Goal: Register for event/course

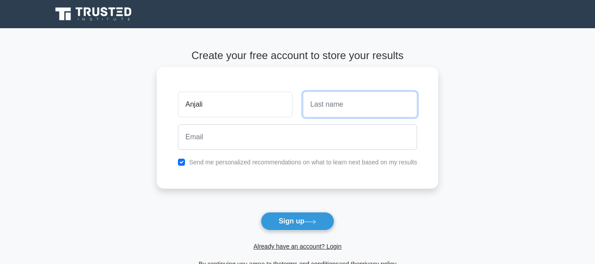
click at [331, 113] on input "text" at bounding box center [360, 105] width 114 height 26
type input "Dias"
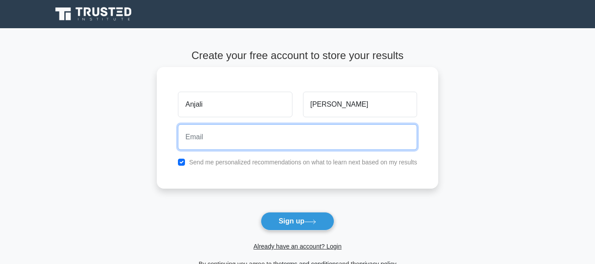
click at [325, 137] on input "email" at bounding box center [297, 137] width 239 height 26
type input "anjali.u.dias@gmail.com"
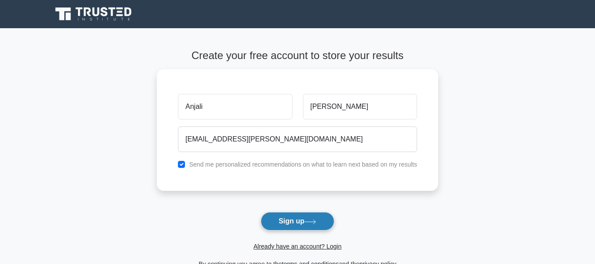
click at [299, 224] on button "Sign up" at bounding box center [298, 221] width 74 height 19
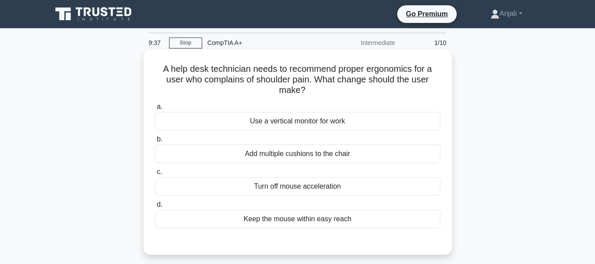
click at [315, 220] on div "Keep the mouse within easy reach" at bounding box center [298, 219] width 286 height 19
click at [155, 208] on input "d. Keep the mouse within easy reach" at bounding box center [155, 205] width 0 height 6
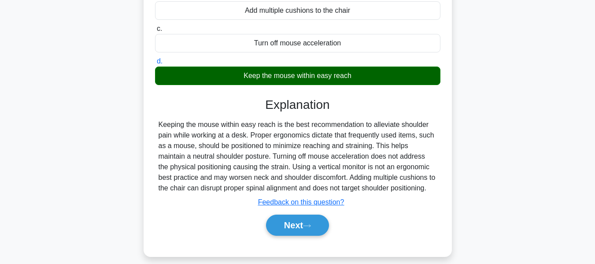
scroll to position [146, 0]
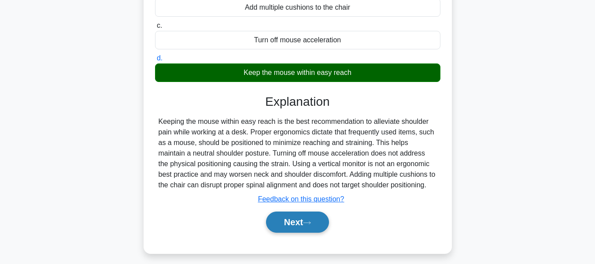
click at [284, 222] on button "Next" at bounding box center [297, 222] width 63 height 21
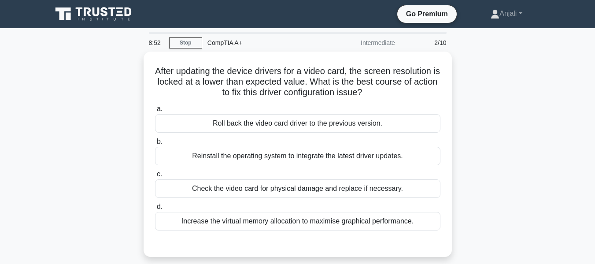
scroll to position [18, 0]
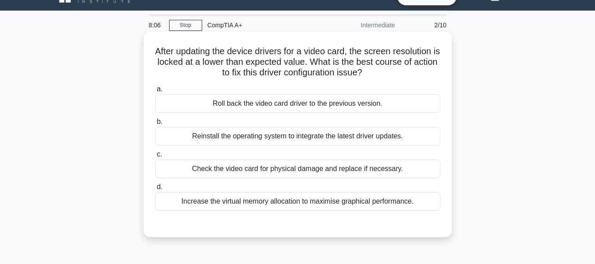
click at [256, 202] on div "Increase the virtual memory allocation to maximise graphical performance." at bounding box center [298, 201] width 286 height 19
click at [155, 190] on input "d. Increase the virtual memory allocation to maximise graphical performance." at bounding box center [155, 187] width 0 height 6
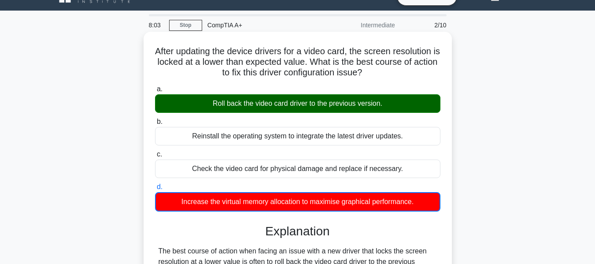
click at [155, 86] on input "a. Roll back the video card driver to the previous version." at bounding box center [155, 89] width 0 height 6
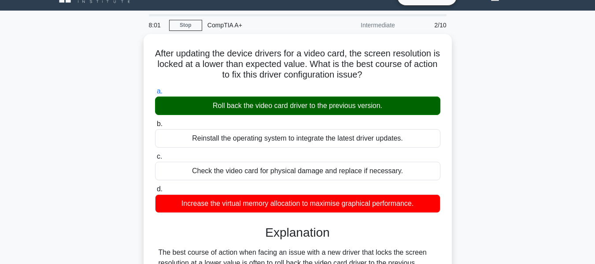
click at [93, 197] on div "After updating the device drivers for a video card, the screen resolution is lo…" at bounding box center [298, 246] width 502 height 424
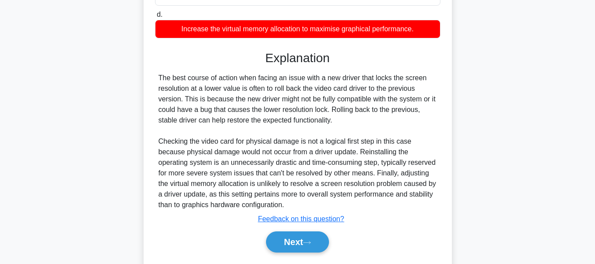
scroll to position [194, 0]
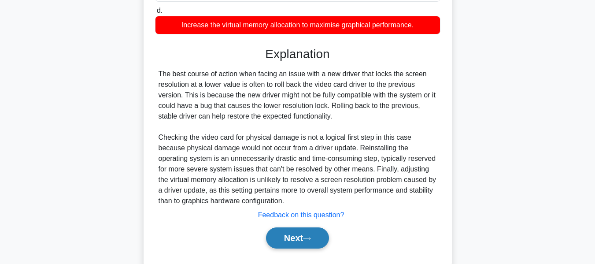
click at [301, 234] on button "Next" at bounding box center [297, 237] width 63 height 21
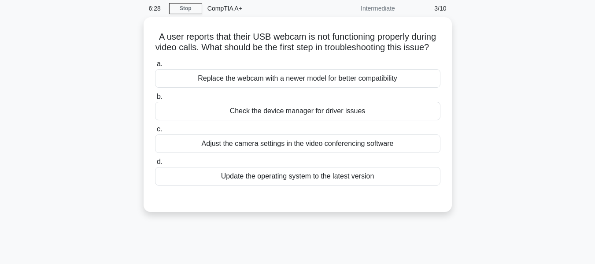
scroll to position [35, 0]
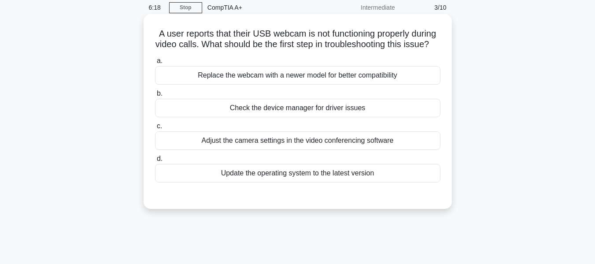
click at [210, 150] on div "Adjust the camera settings in the video conferencing software" at bounding box center [298, 140] width 286 height 19
click at [155, 129] on input "c. Adjust the camera settings in the video conferencing software" at bounding box center [155, 126] width 0 height 6
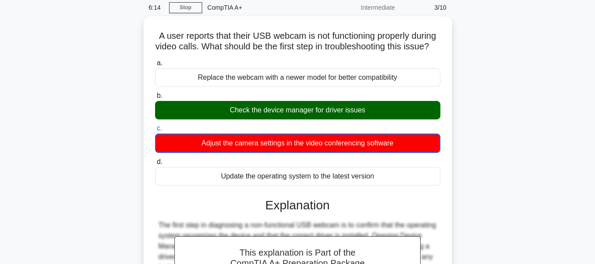
click at [155, 159] on input "d. Update the operating system to the latest version" at bounding box center [155, 162] width 0 height 6
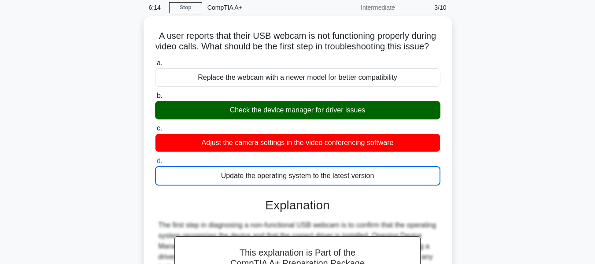
click at [155, 60] on input "a. Replace the webcam with a newer model for better compatibility" at bounding box center [155, 63] width 0 height 6
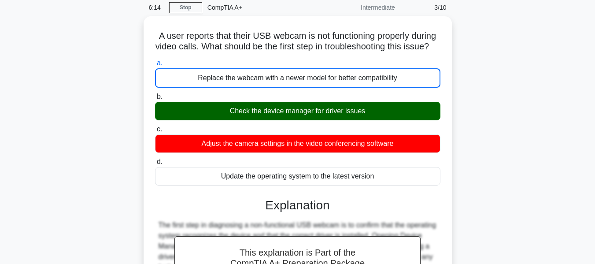
click at [155, 94] on input "b. Check the device manager for driver issues" at bounding box center [155, 97] width 0 height 6
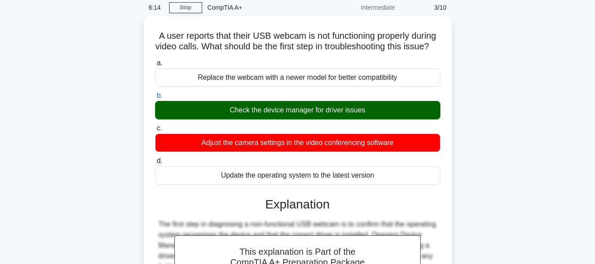
click at [155, 126] on input "c. Adjust the camera settings in the video conferencing software" at bounding box center [155, 129] width 0 height 6
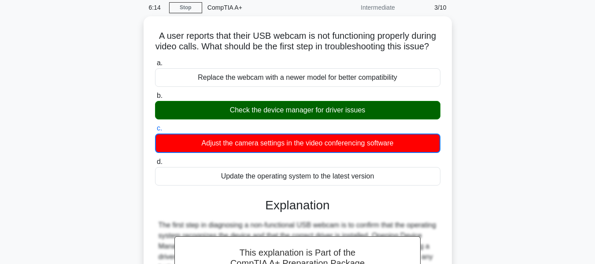
click at [155, 159] on input "d. Update the operating system to the latest version" at bounding box center [155, 162] width 0 height 6
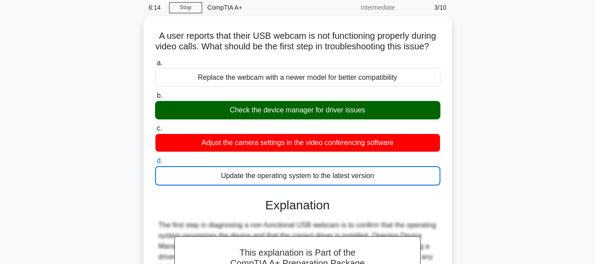
click at [155, 60] on input "a. Replace the webcam with a newer model for better compatibility" at bounding box center [155, 63] width 0 height 6
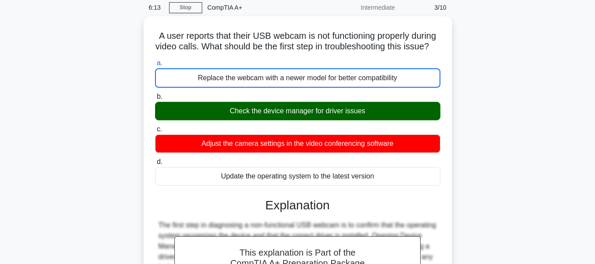
click at [155, 94] on input "b. Check the device manager for driver issues" at bounding box center [155, 97] width 0 height 6
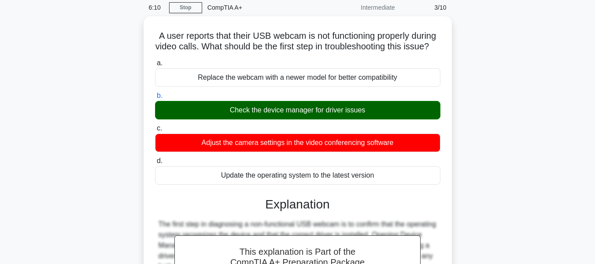
click at [53, 205] on div "A user reports that their USB webcam is not functioning properly during video c…" at bounding box center [298, 207] width 502 height 382
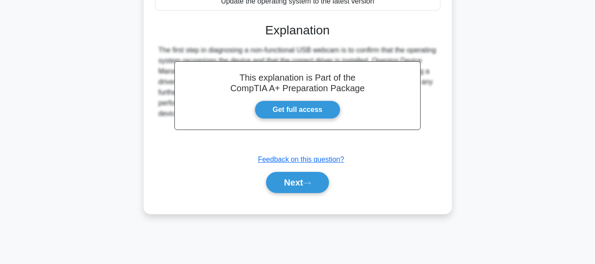
scroll to position [212, 0]
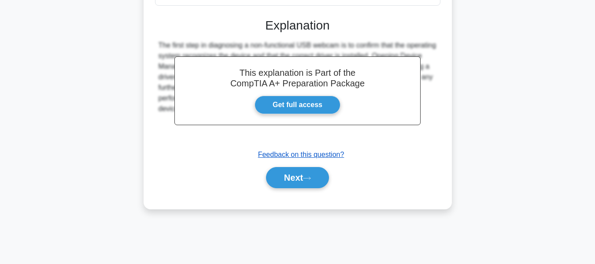
click at [266, 158] on u "Feedback on this question?" at bounding box center [301, 154] width 86 height 7
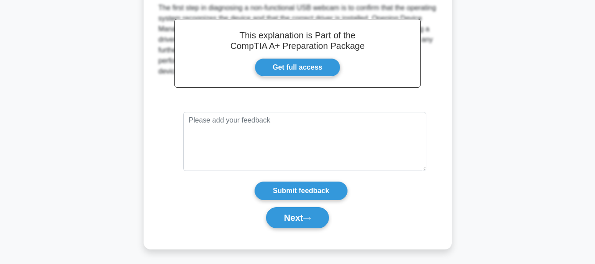
scroll to position [262, 0]
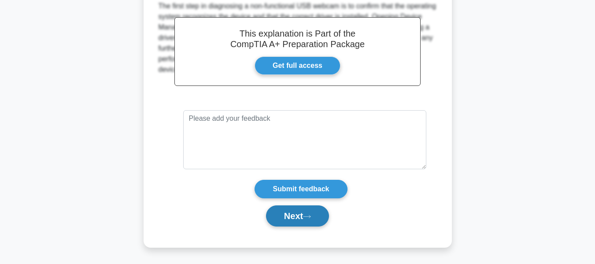
click at [287, 215] on button "Next" at bounding box center [297, 215] width 63 height 21
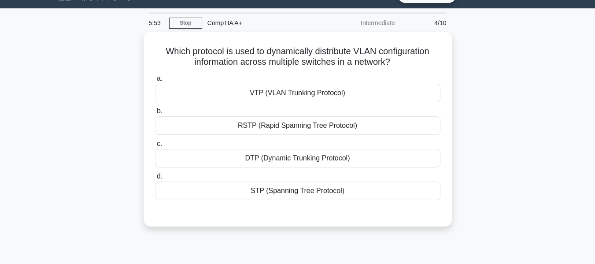
scroll to position [0, 0]
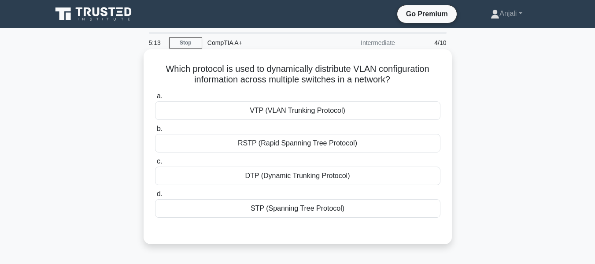
click at [293, 214] on div "STP (Spanning Tree Protocol)" at bounding box center [298, 208] width 286 height 19
click at [155, 197] on input "d. STP (Spanning Tree Protocol)" at bounding box center [155, 194] width 0 height 6
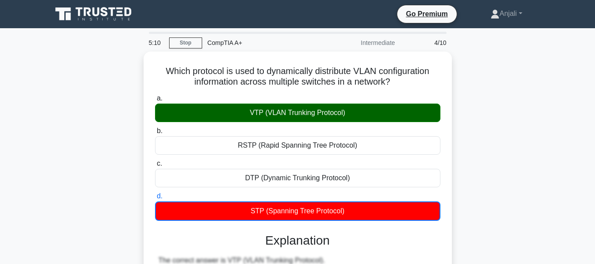
click at [38, 173] on main "5:10 Stop CompTIA A+ Intermediate 4/10 Which protocol is used to dynamically di…" at bounding box center [297, 264] width 595 height 473
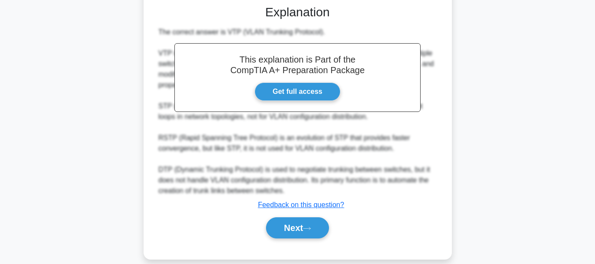
scroll to position [229, 0]
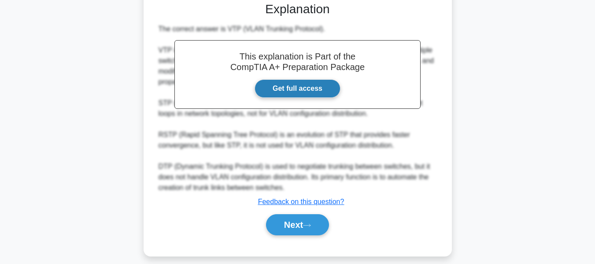
click at [290, 84] on link "Get full access" at bounding box center [298, 88] width 86 height 19
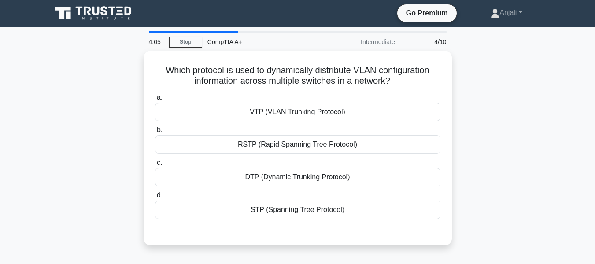
scroll to position [66, 0]
